Goal: Navigation & Orientation: Find specific page/section

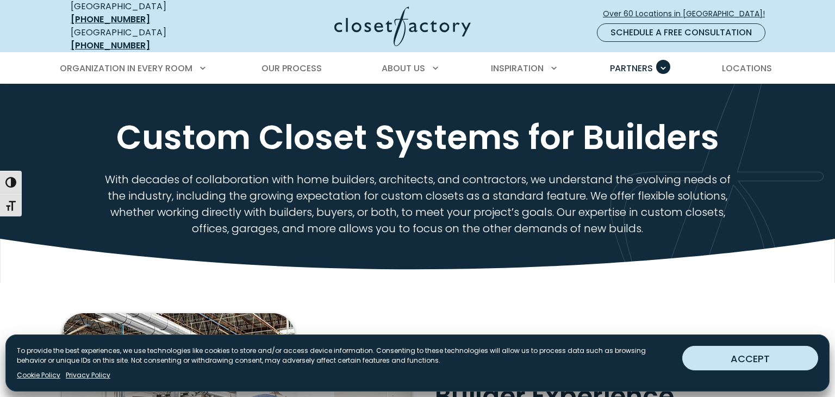
click at [792, 360] on button "ACCEPT" at bounding box center [750, 358] width 136 height 24
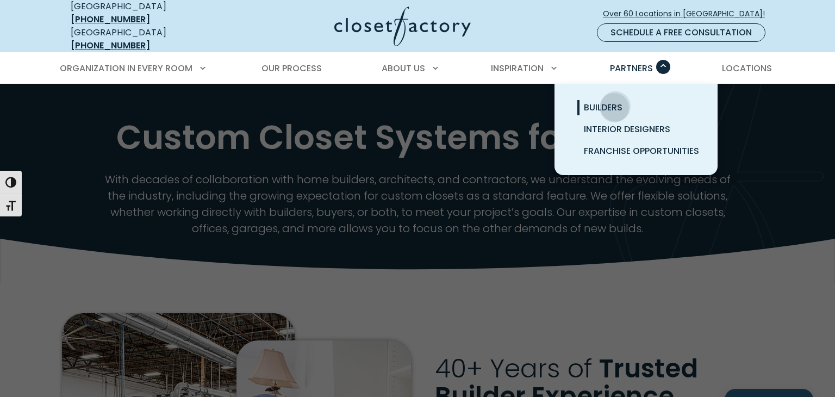
click at [615, 101] on span "Builders" at bounding box center [603, 107] width 39 height 12
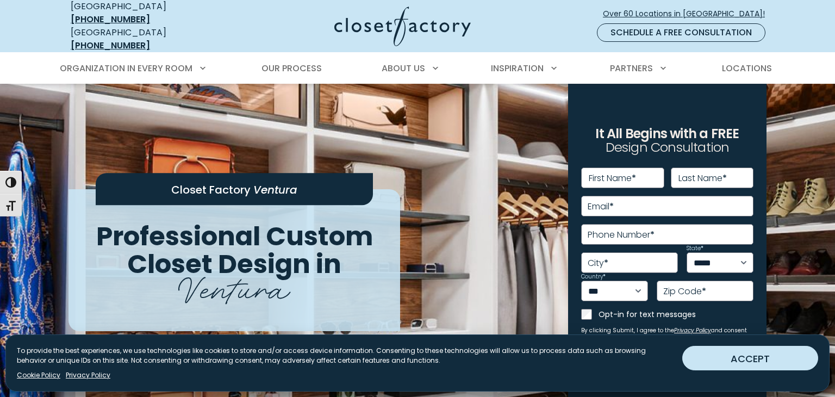
click at [728, 356] on button "ACCEPT" at bounding box center [750, 358] width 136 height 24
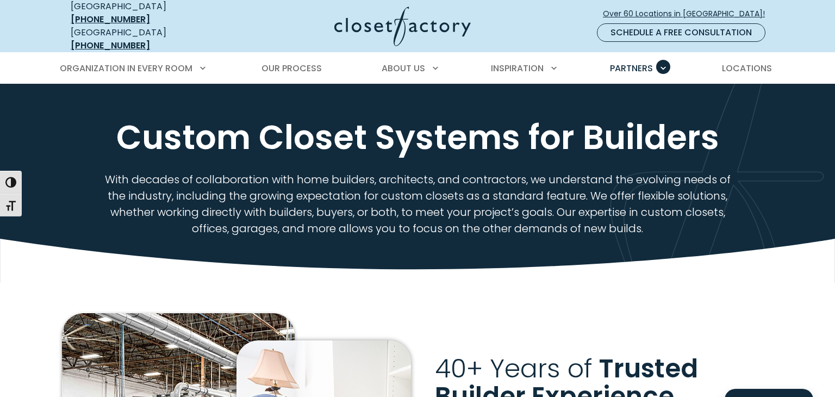
click at [306, 162] on div "With decades of collaboration with home builders, architects, and contractors, …" at bounding box center [417, 199] width 711 height 74
